Goal: Information Seeking & Learning: Learn about a topic

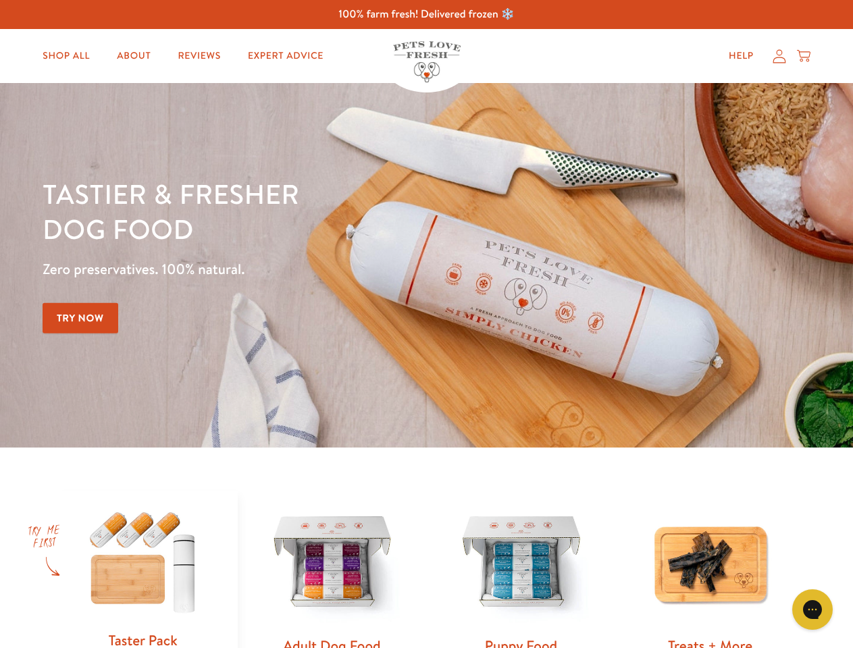
click at [426, 324] on div "Tastier & fresher dog food Zero preservatives. 100% natural. Try Now" at bounding box center [299, 265] width 512 height 178
click at [813, 610] on icon "Gorgias live chat" at bounding box center [812, 609] width 13 height 13
